Goal: Task Accomplishment & Management: Manage account settings

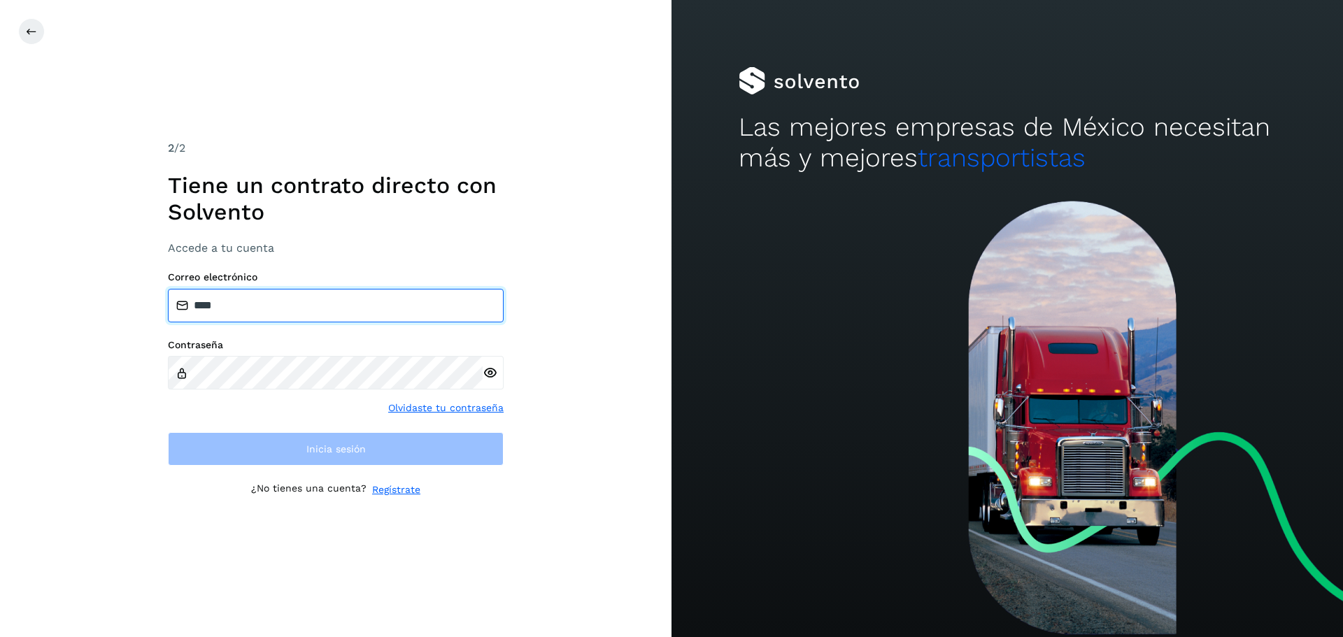
click at [241, 304] on input "****" at bounding box center [336, 306] width 336 height 34
type input "*"
type input "**********"
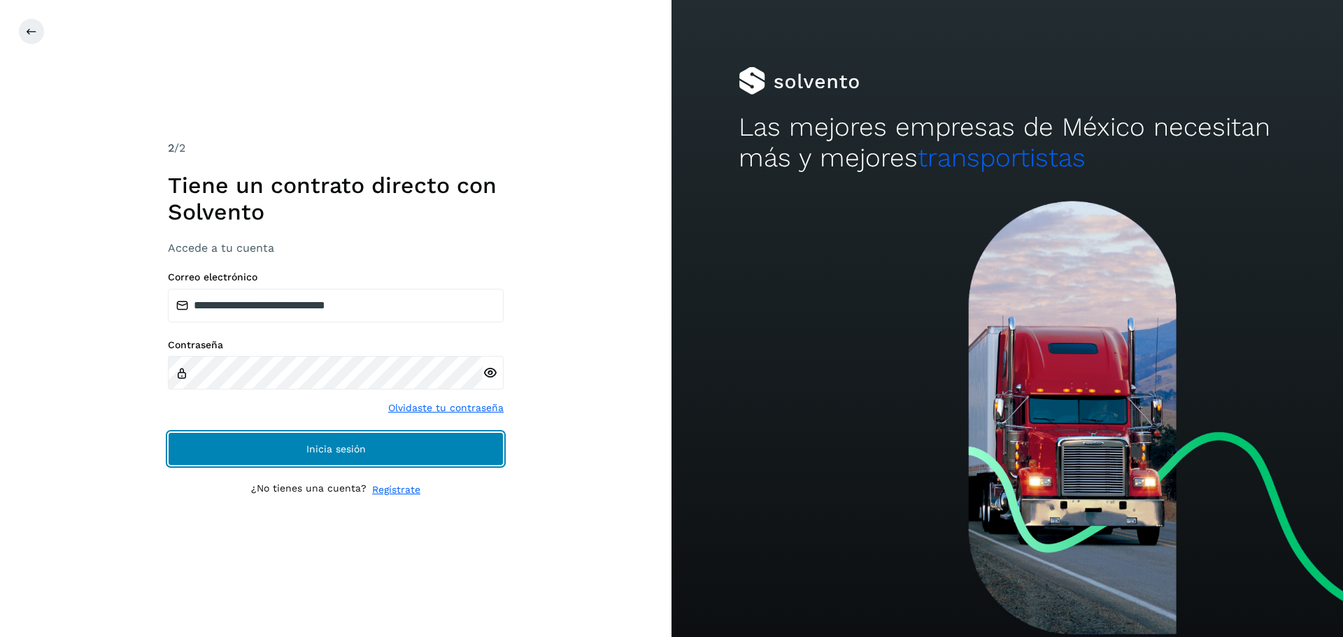
click at [317, 447] on span "Inicia sesión" at bounding box center [335, 449] width 59 height 10
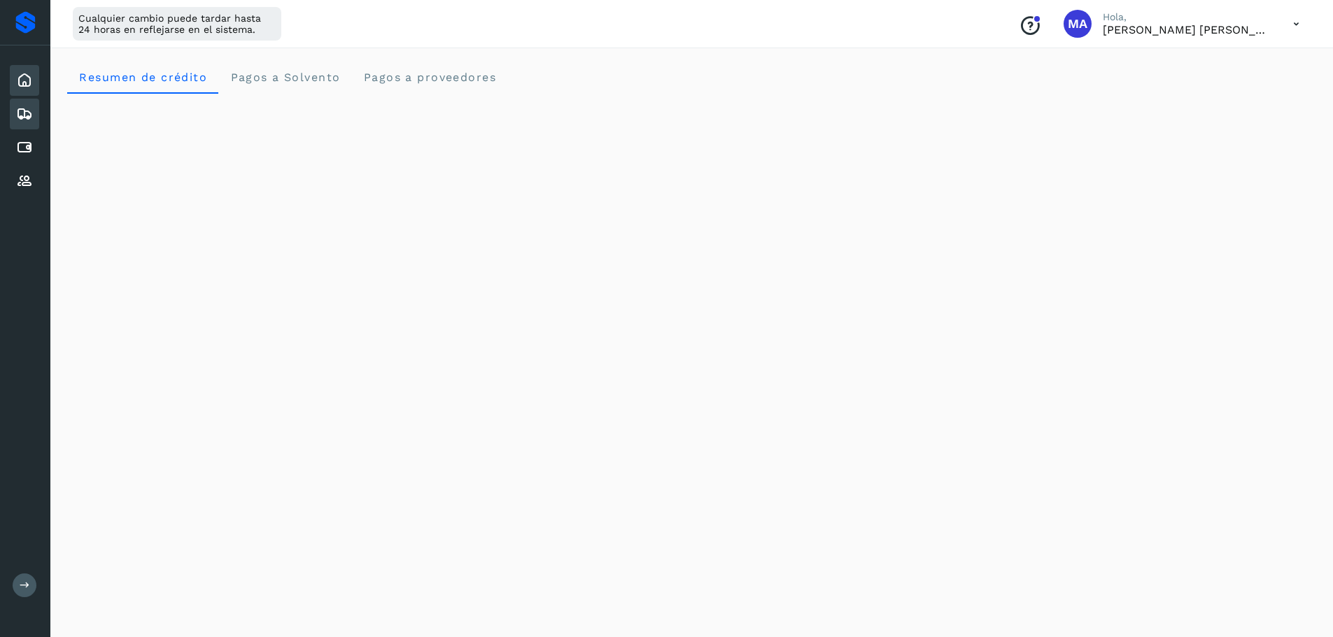
click at [25, 107] on icon at bounding box center [24, 114] width 17 height 17
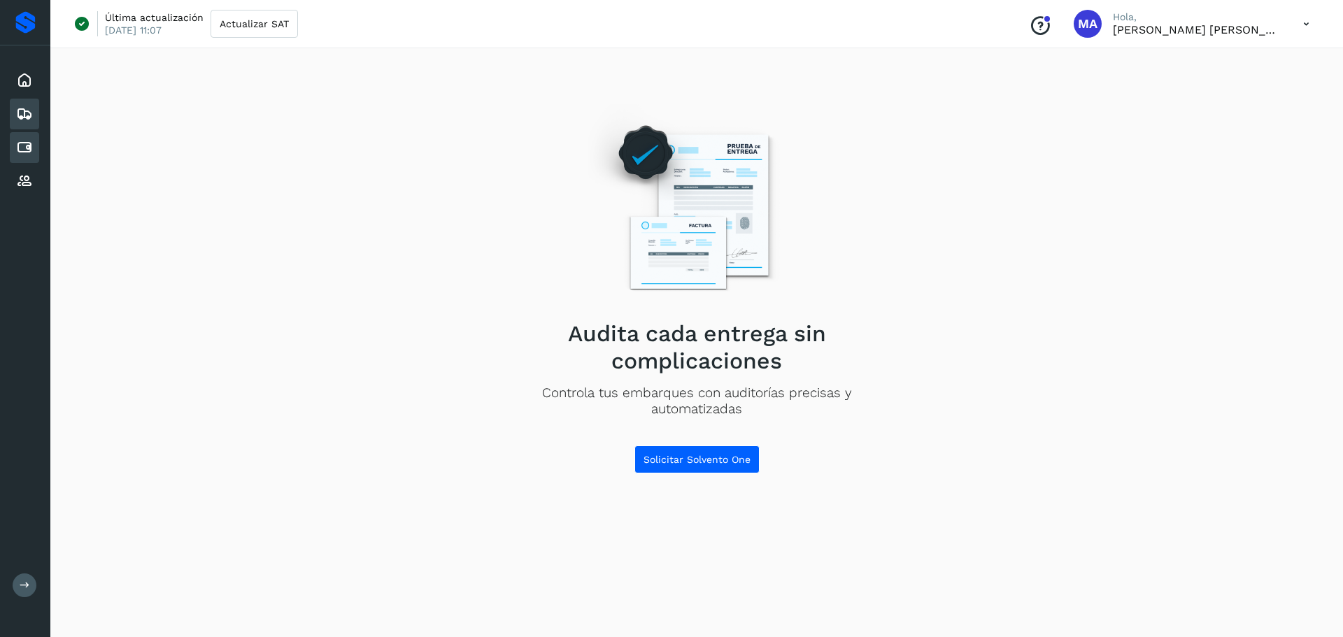
click at [22, 154] on icon at bounding box center [24, 147] width 17 height 17
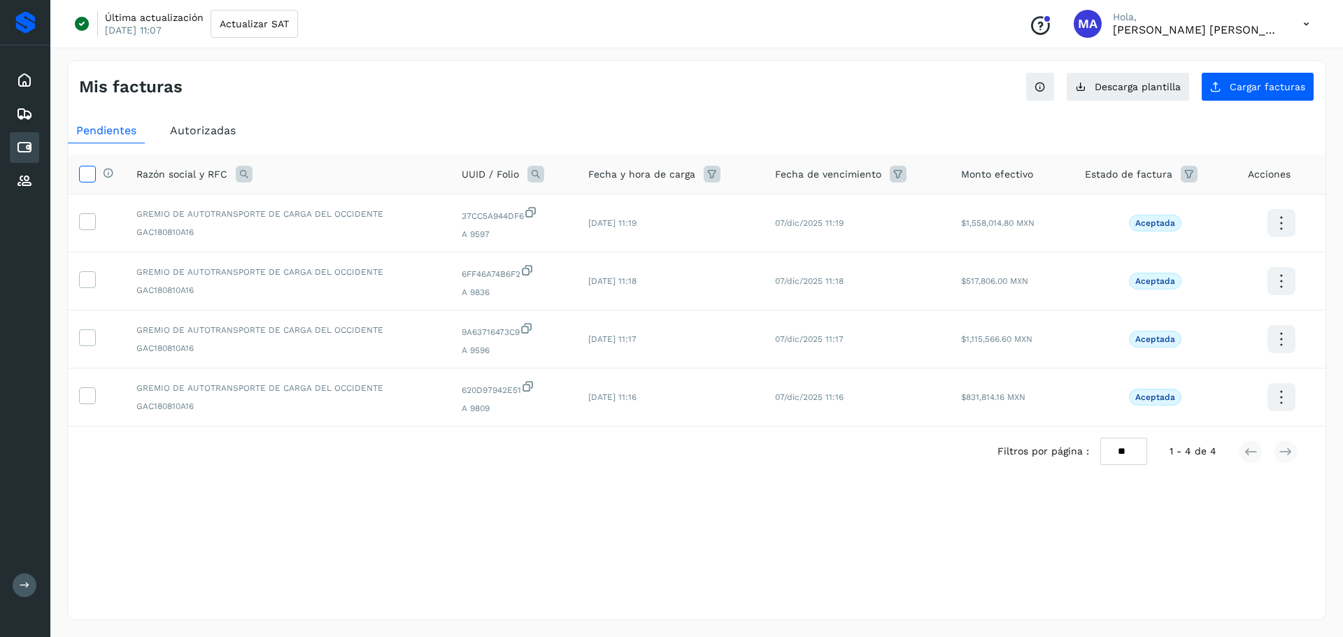
click at [90, 171] on icon at bounding box center [87, 173] width 15 height 15
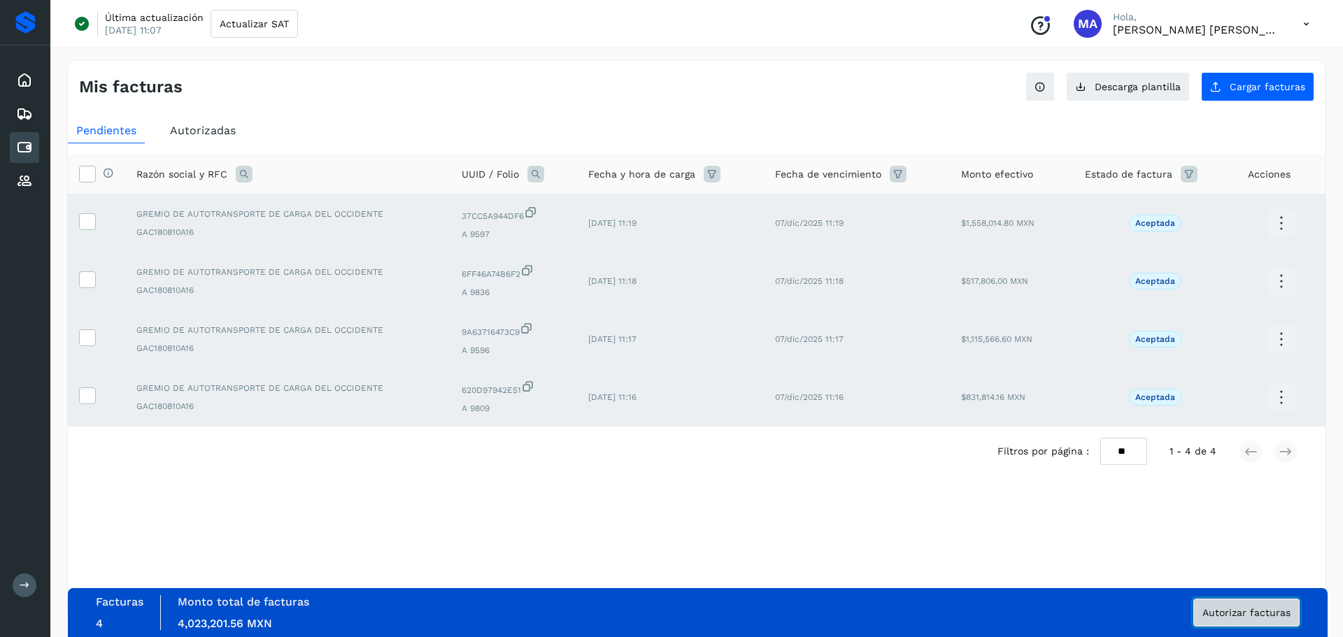
click at [1249, 614] on span "Autorizar facturas" at bounding box center [1247, 613] width 88 height 10
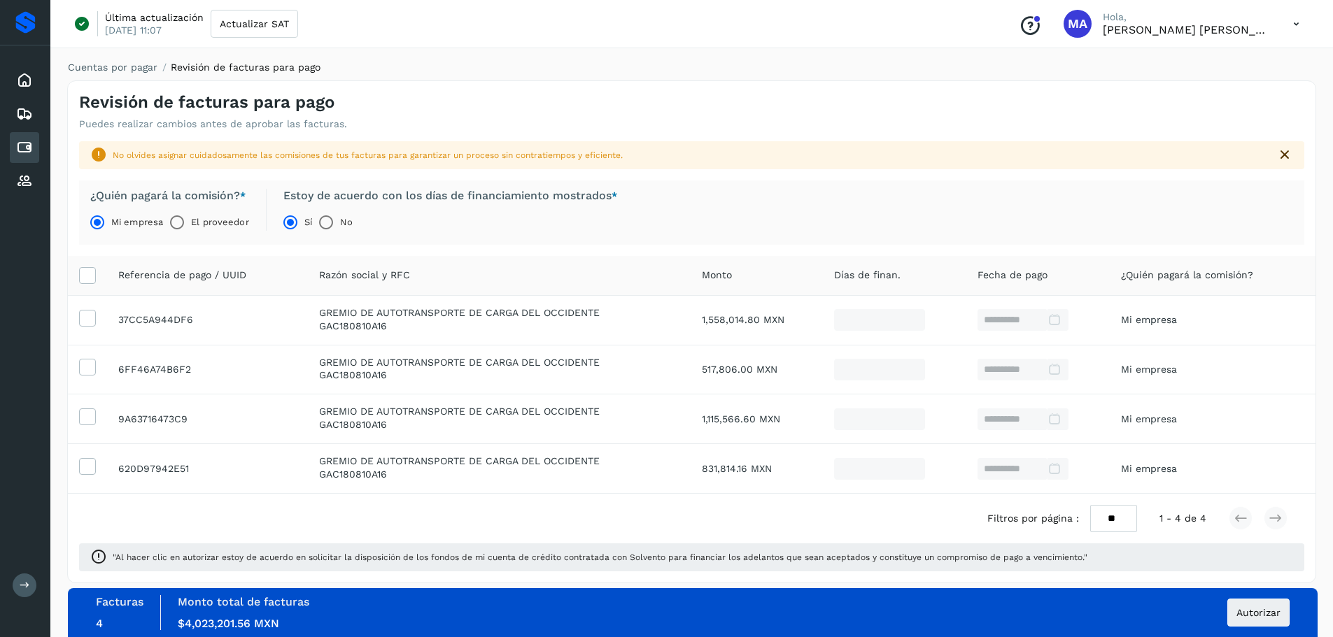
scroll to position [9, 0]
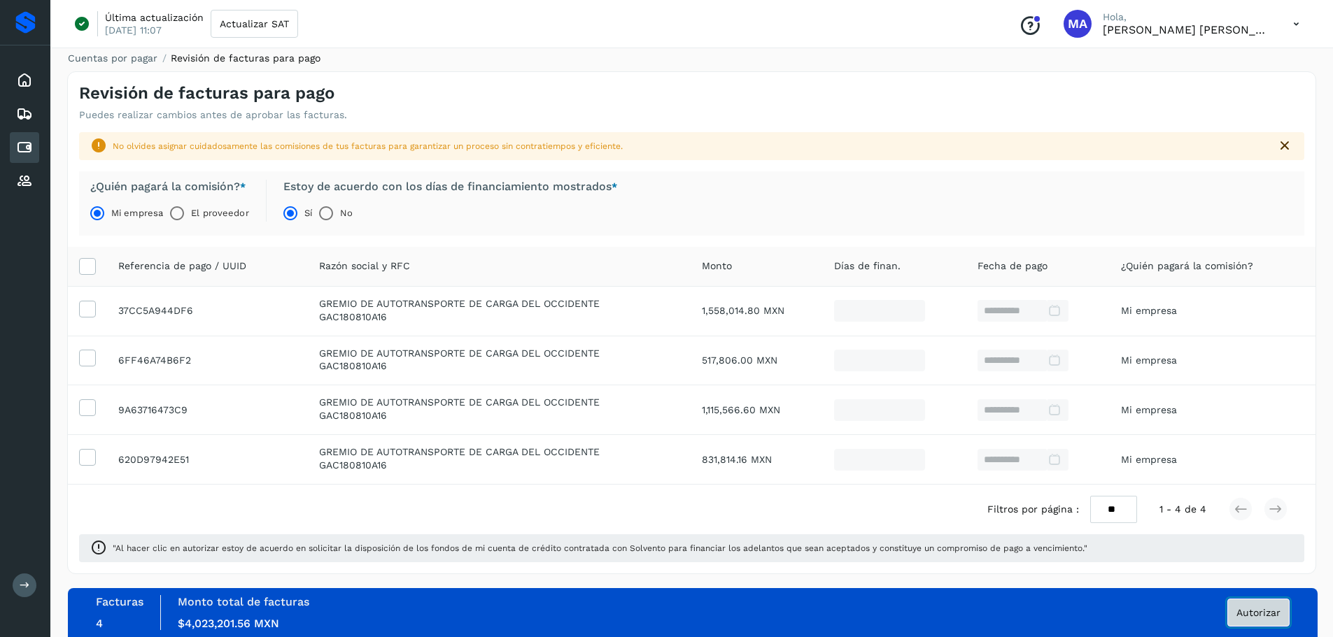
click at [1262, 618] on span "Autorizar" at bounding box center [1258, 613] width 44 height 10
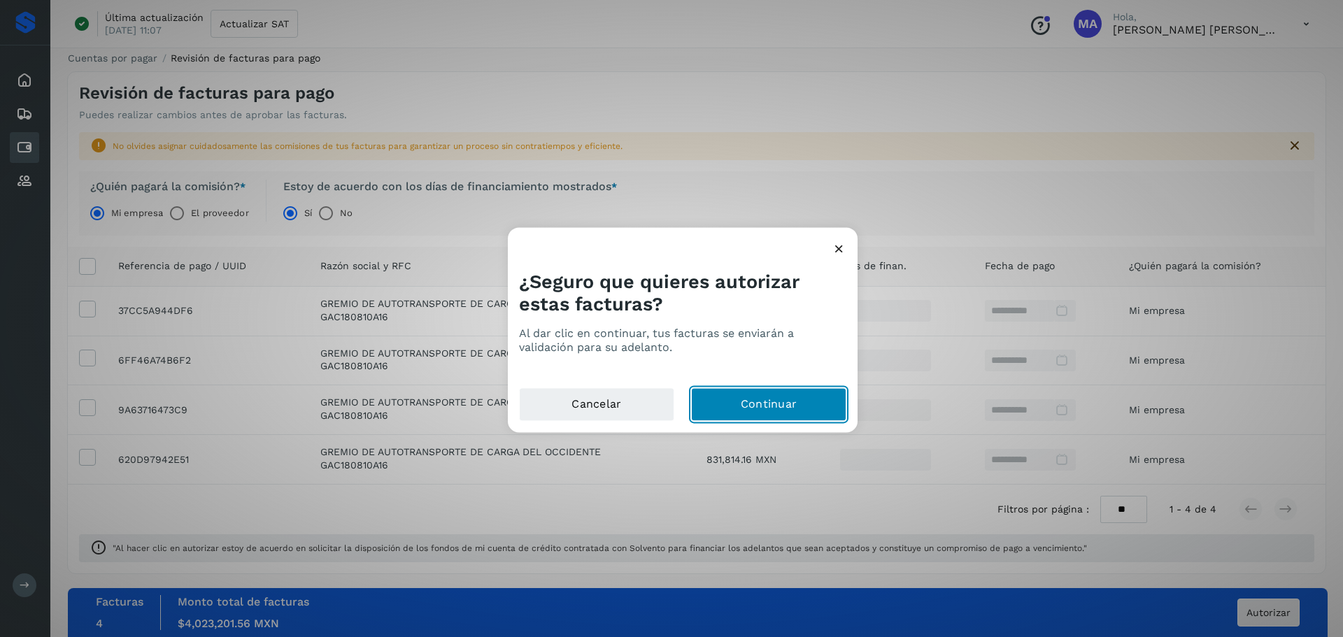
click at [765, 409] on button "Continuar" at bounding box center [768, 405] width 155 height 34
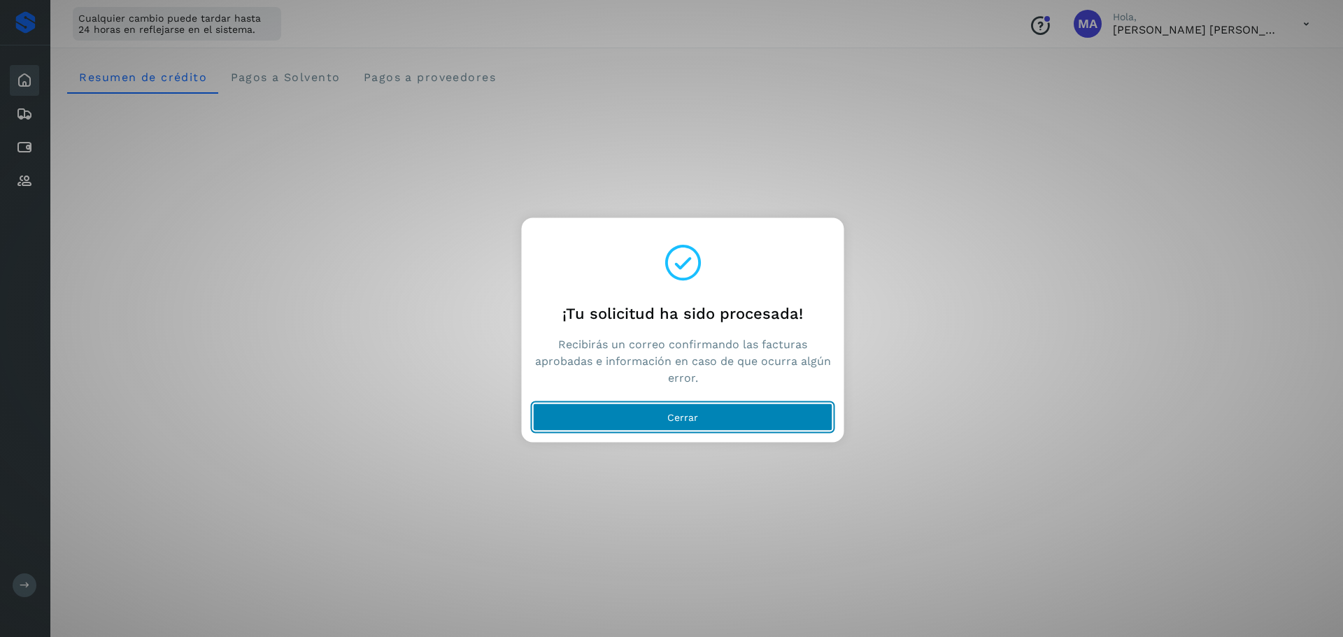
click at [695, 420] on span "Cerrar" at bounding box center [682, 417] width 31 height 10
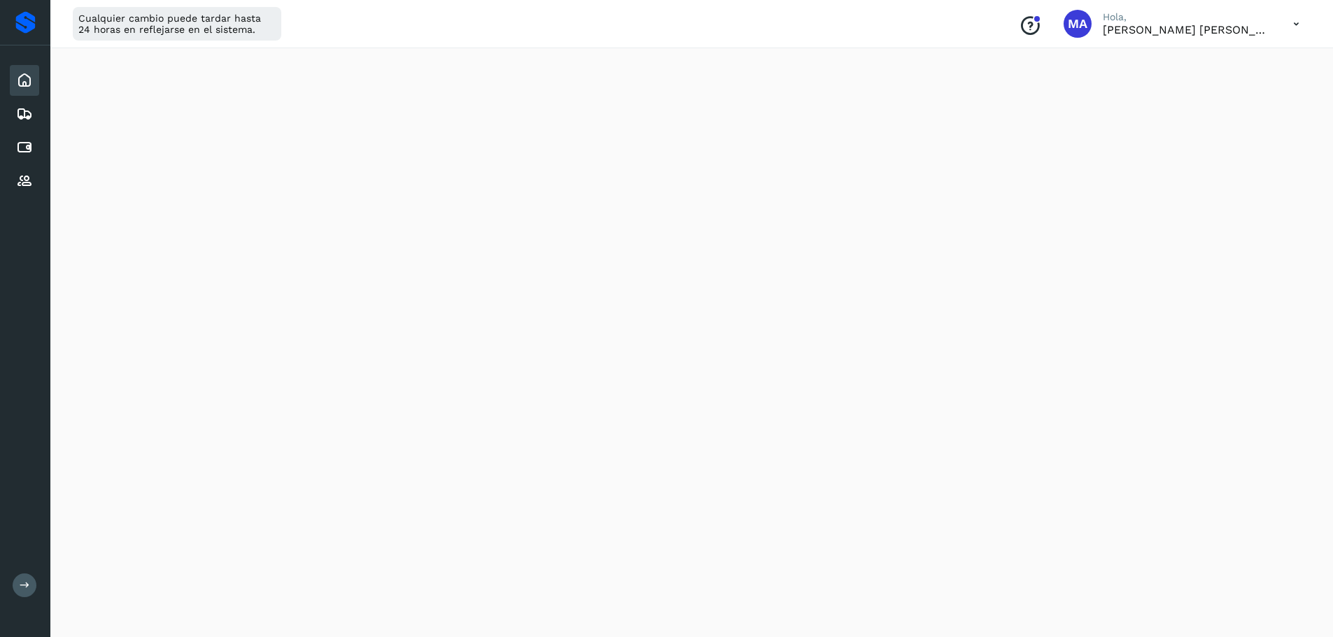
scroll to position [87, 0]
click at [15, 139] on div "Cuentas por pagar" at bounding box center [24, 147] width 29 height 31
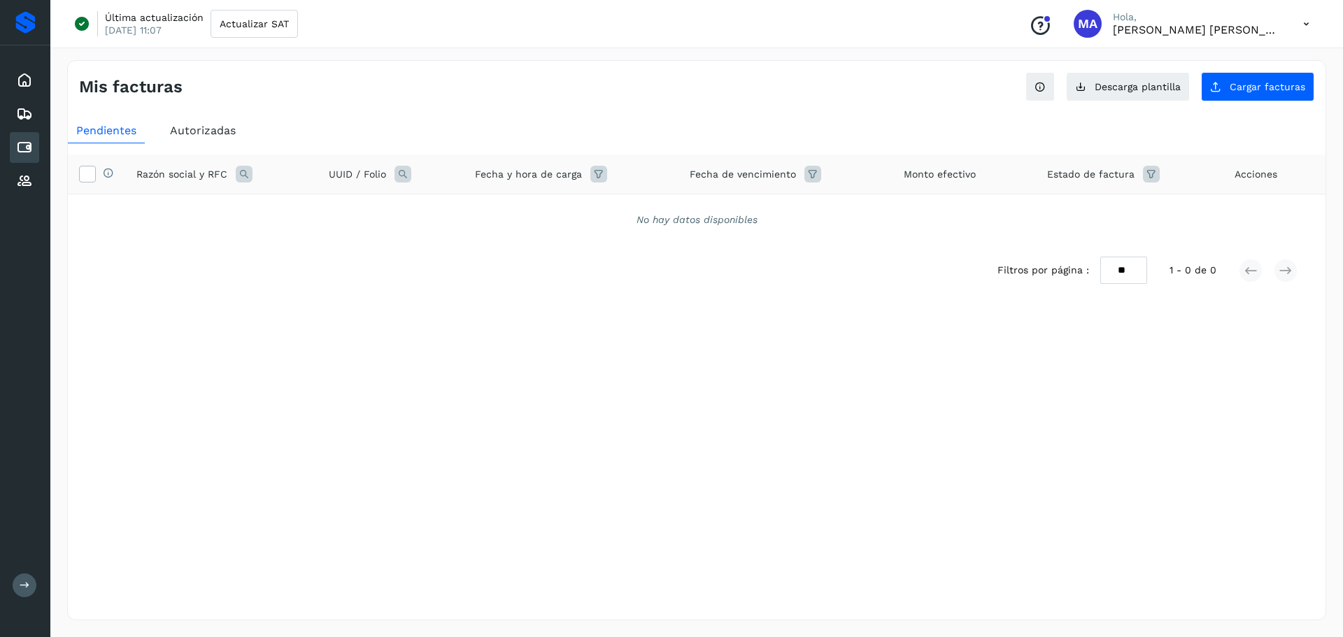
click at [185, 128] on span "Autorizadas" at bounding box center [203, 130] width 66 height 13
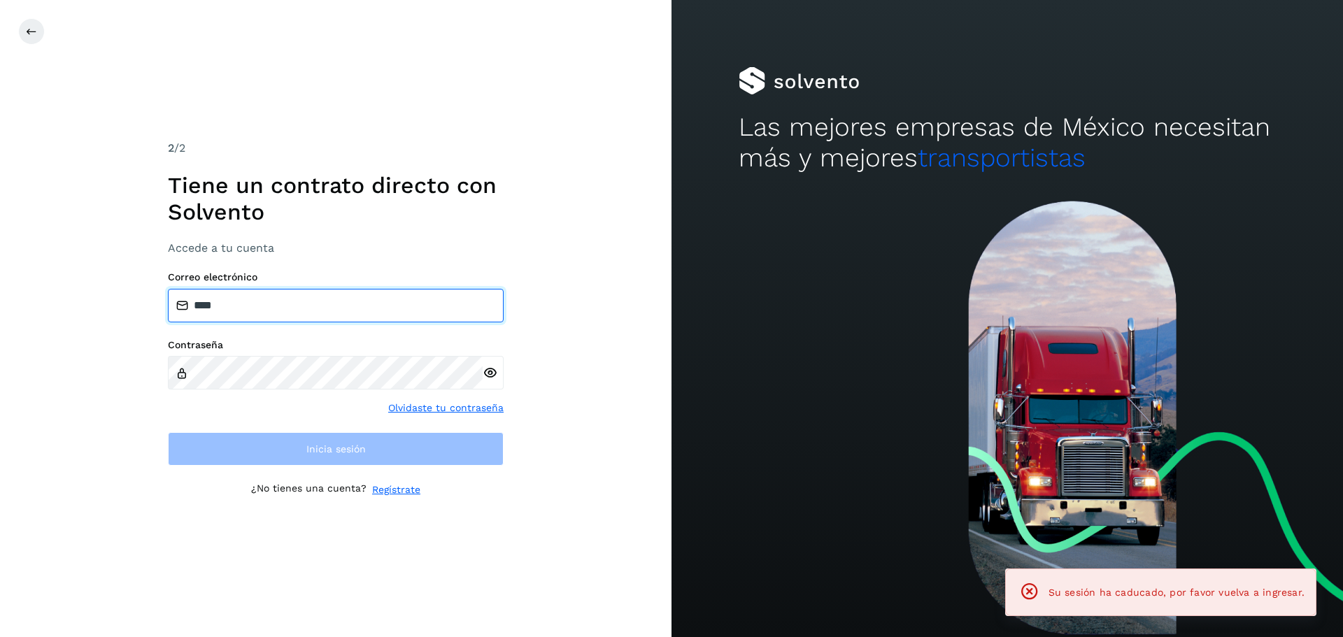
click at [325, 316] on input "****" at bounding box center [336, 306] width 336 height 34
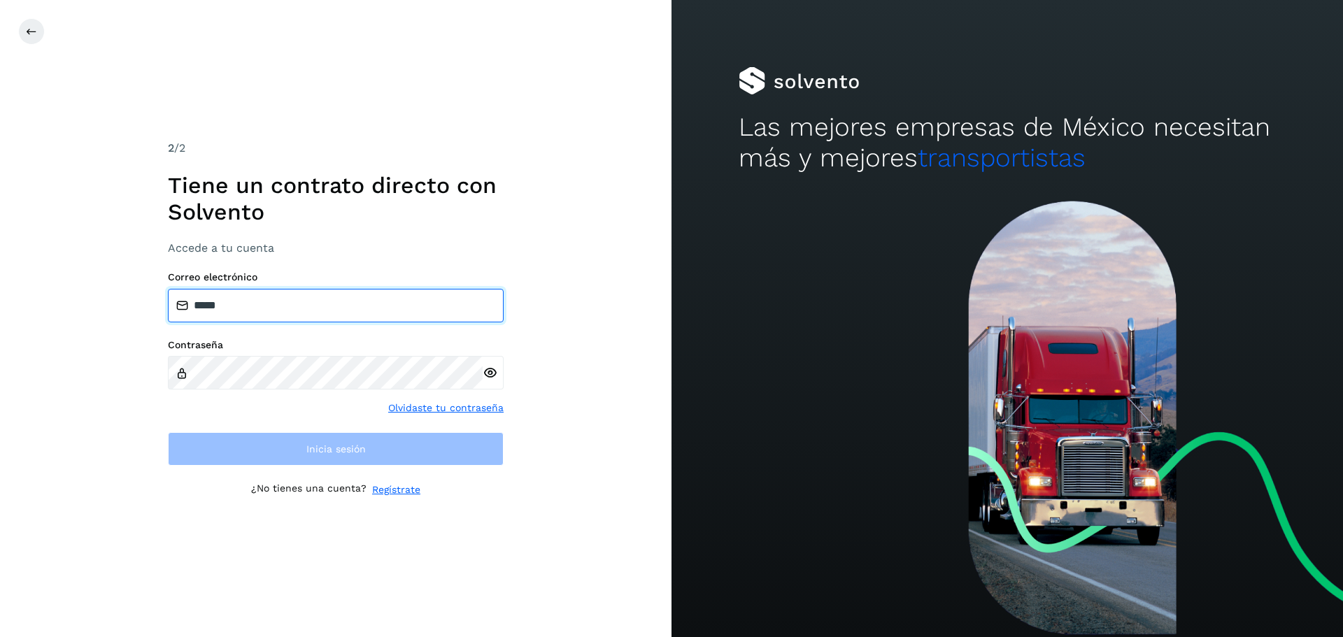
type input "**********"
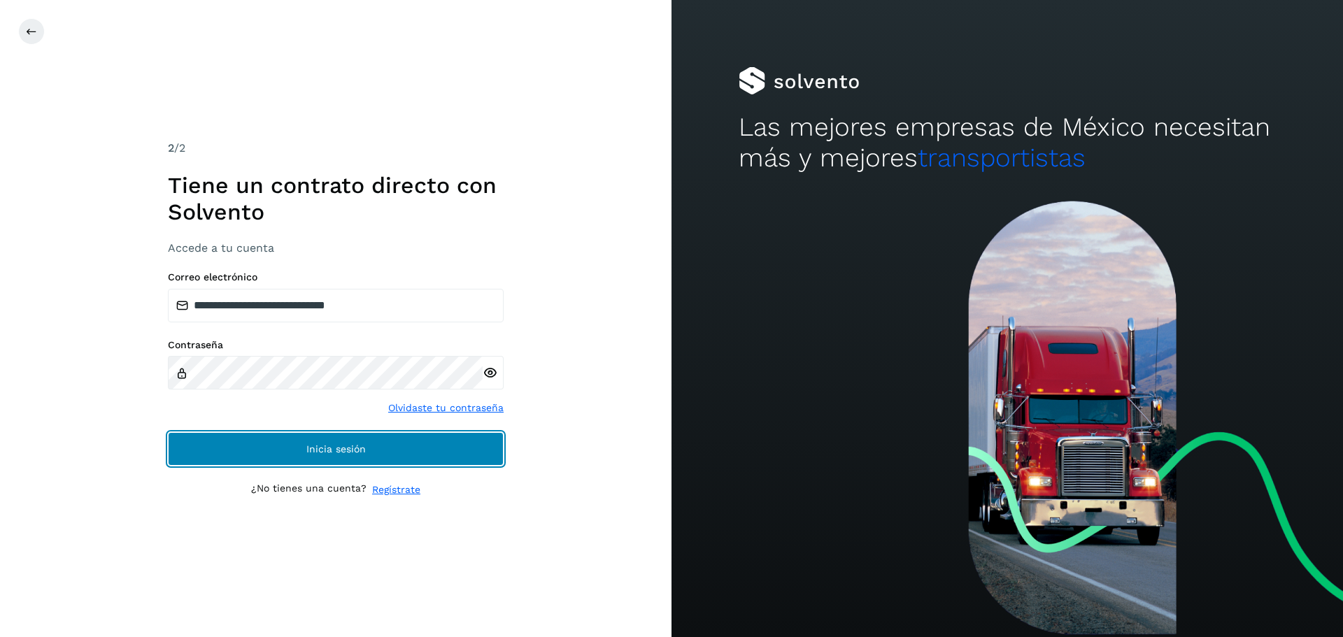
click at [316, 449] on span "Inicia sesión" at bounding box center [335, 449] width 59 height 10
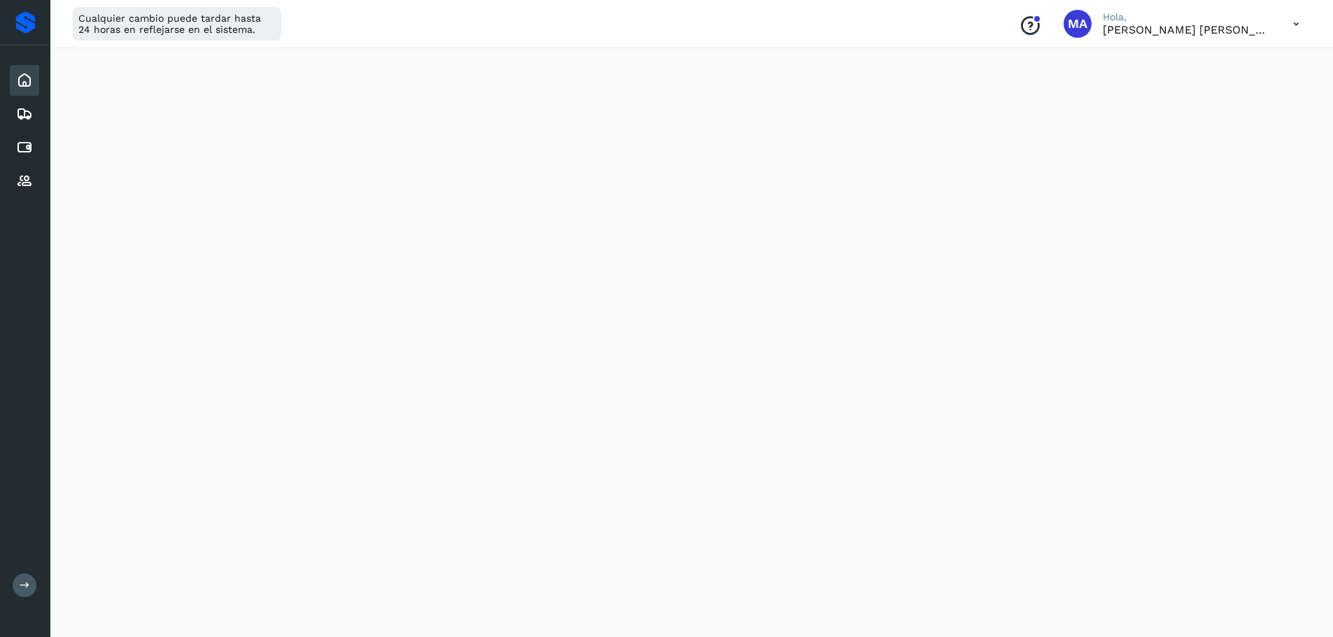
scroll to position [71, 0]
click at [34, 148] on div "Cuentas por pagar" at bounding box center [24, 147] width 29 height 31
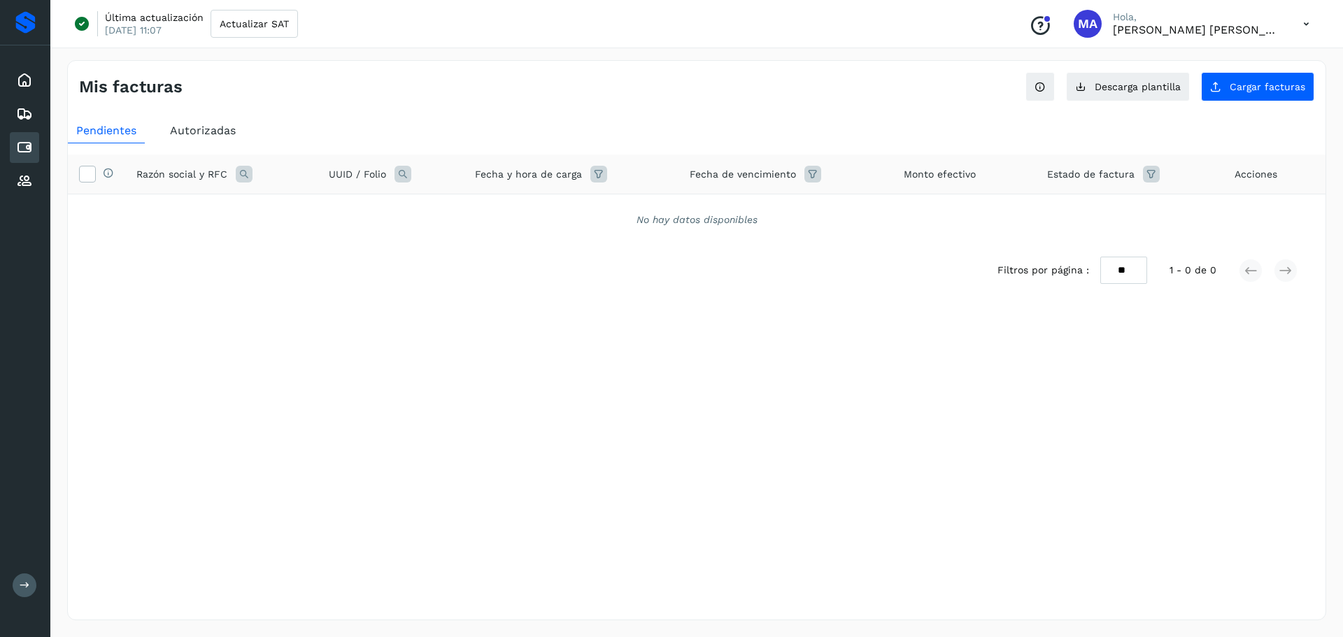
click at [210, 127] on span "Autorizadas" at bounding box center [203, 130] width 66 height 13
